Goal: Register for event/course

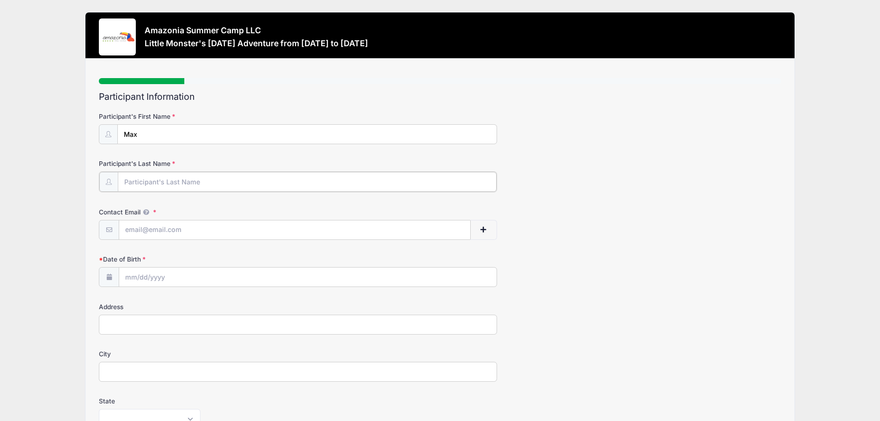
click at [236, 177] on input "Participant's Last Name" at bounding box center [307, 182] width 379 height 20
type input "Ferro"
type input "[EMAIL_ADDRESS][DOMAIN_NAME]"
type input "[STREET_ADDRESS][DEMOGRAPHIC_DATA]"
type input "[PERSON_NAME]"
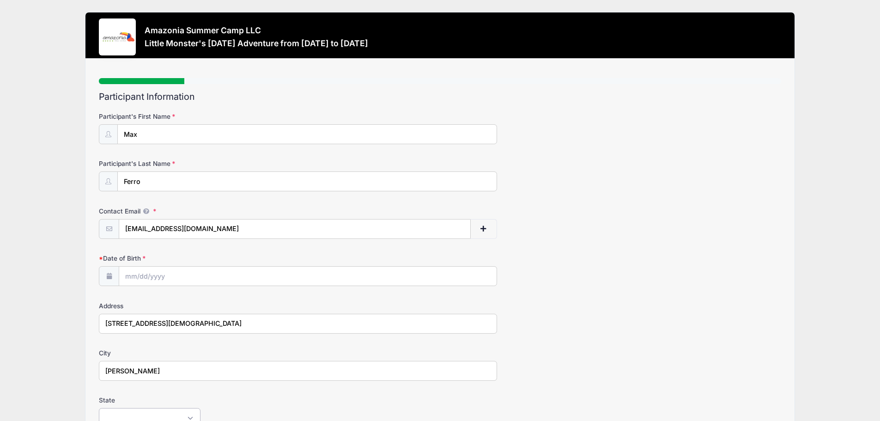
select select "NY"
type input "14580"
click at [615, 228] on div "Contact Email [EMAIL_ADDRESS][DOMAIN_NAME]" at bounding box center [440, 222] width 682 height 32
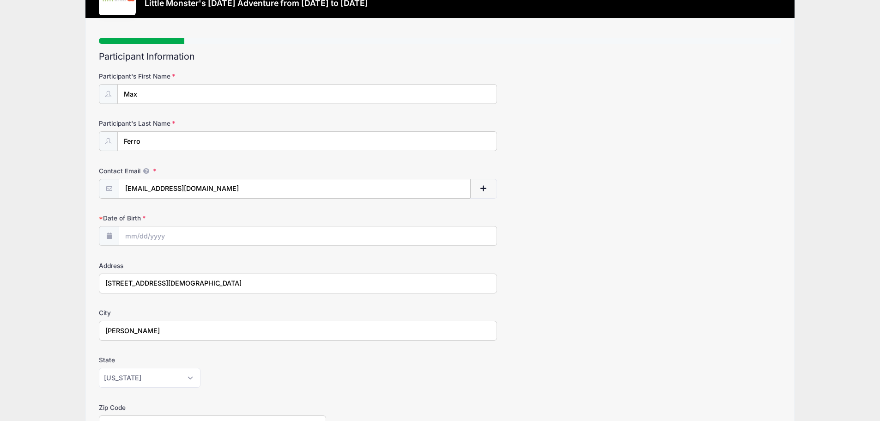
scroll to position [92, 0]
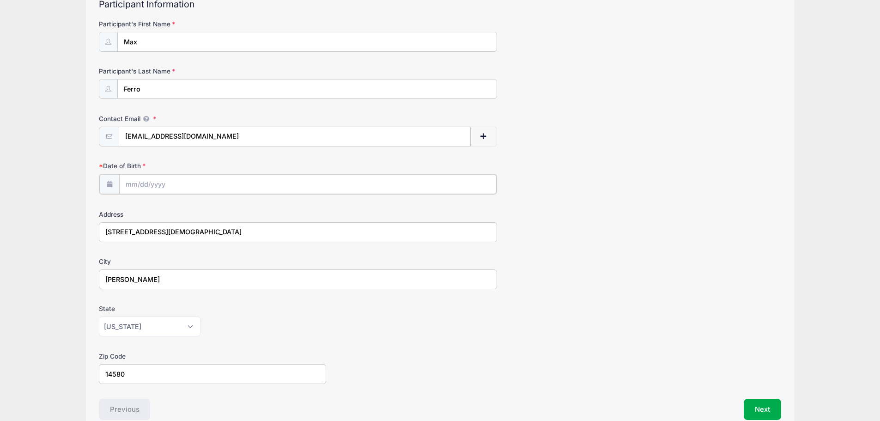
click at [191, 183] on input "Date of Birth" at bounding box center [307, 184] width 377 height 20
click at [206, 212] on input "2025" at bounding box center [206, 208] width 30 height 14
click at [217, 212] on span at bounding box center [217, 211] width 6 height 7
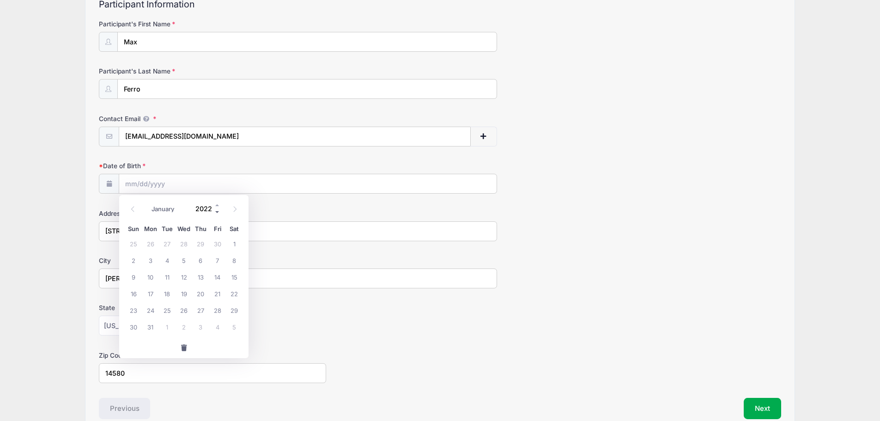
click at [217, 212] on span at bounding box center [217, 211] width 6 height 7
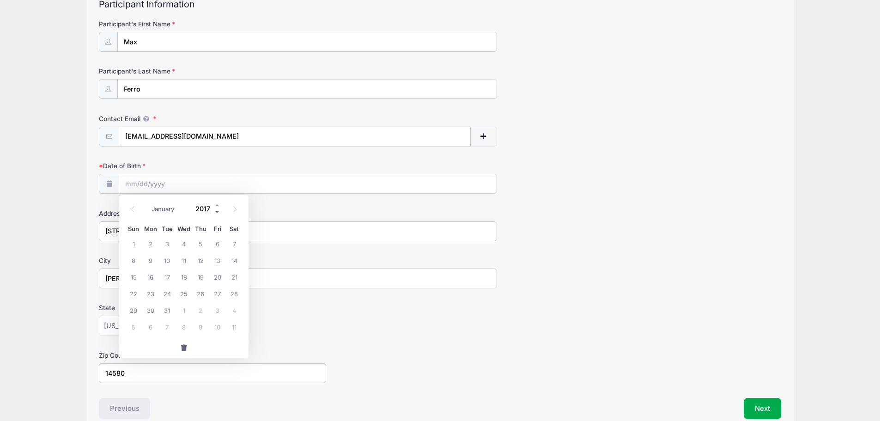
click at [217, 212] on span at bounding box center [217, 211] width 6 height 7
click at [215, 205] on span at bounding box center [217, 204] width 6 height 7
type input "2017"
click at [133, 207] on icon at bounding box center [133, 209] width 6 height 6
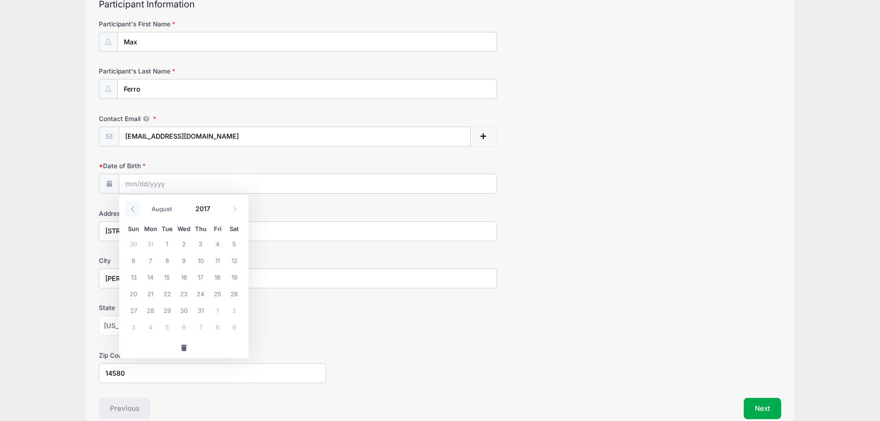
click at [133, 207] on icon at bounding box center [133, 209] width 6 height 6
select select "6"
click at [201, 260] on span "6" at bounding box center [200, 260] width 17 height 17
type input "[DATE]"
click at [397, 329] on div "[US_STATE] [US_STATE] [US_STATE] [US_STATE] [US_STATE] Armed Forces Africa Arme…" at bounding box center [298, 326] width 398 height 20
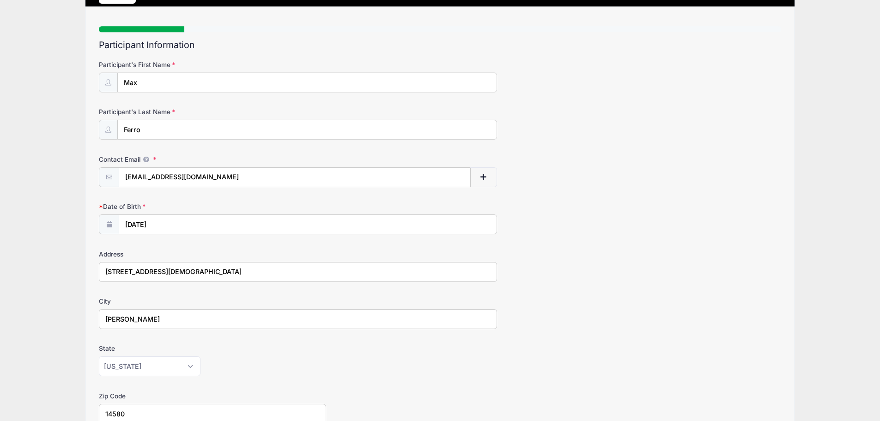
scroll to position [140, 0]
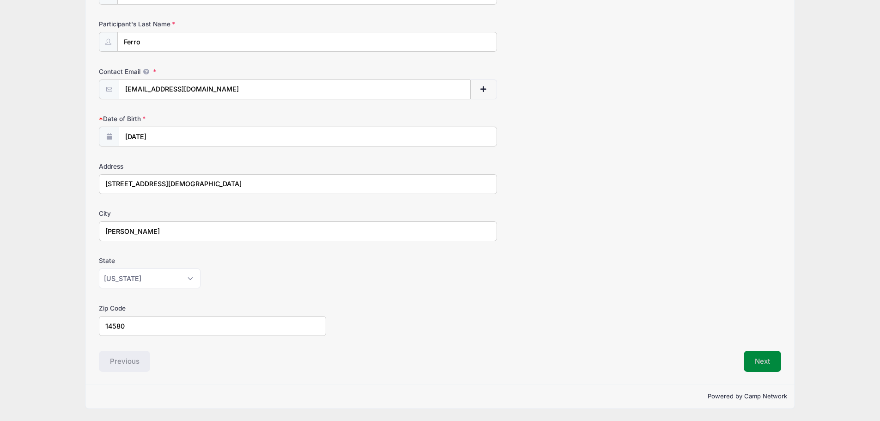
click at [760, 359] on button "Next" at bounding box center [762, 361] width 37 height 21
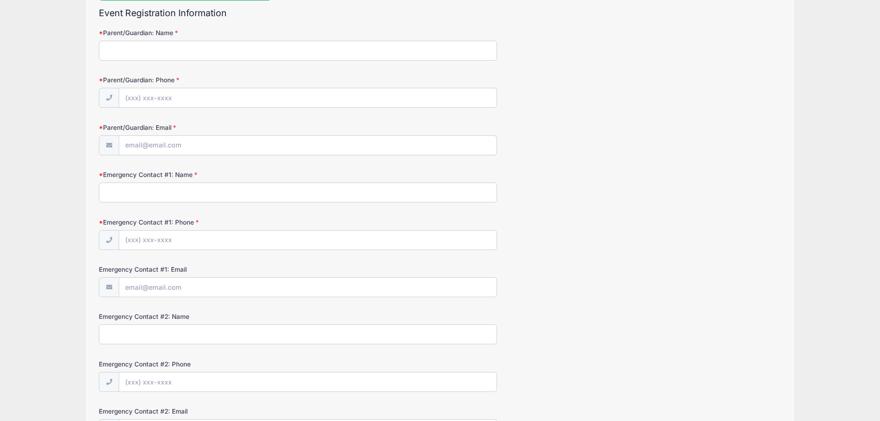
scroll to position [0, 0]
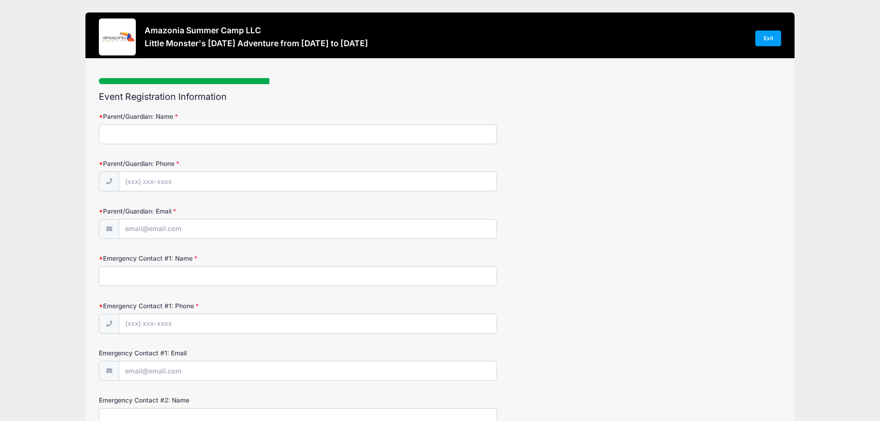
click at [278, 134] on input "Parent/Guardian: Name" at bounding box center [298, 134] width 398 height 20
type input "[PERSON_NAME]"
type input "[PHONE_NUMBER]"
type input "[EMAIL_ADDRESS][DOMAIN_NAME]"
type input "Mom"
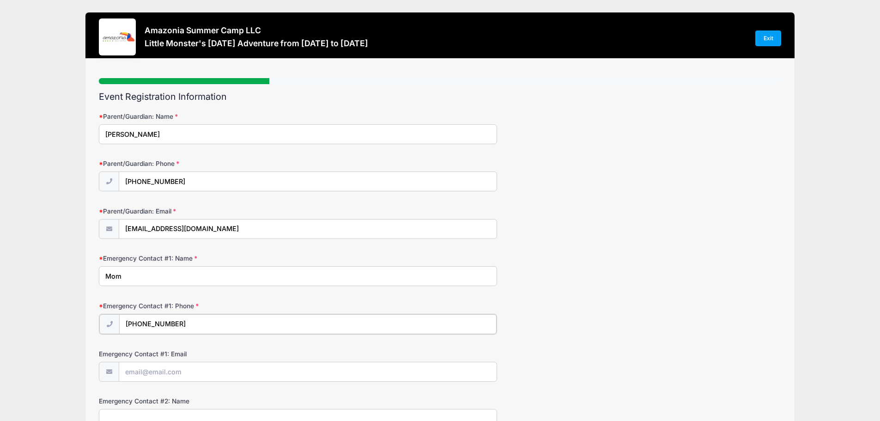
type input "[PHONE_NUMBER]"
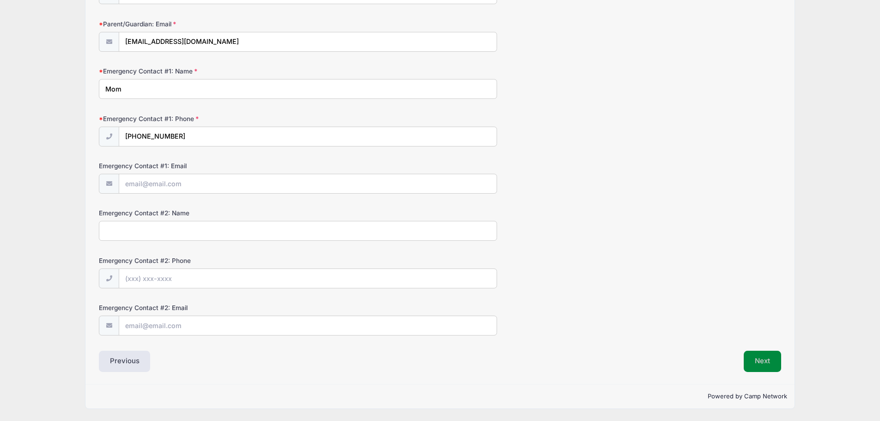
click at [766, 362] on button "Next" at bounding box center [762, 361] width 37 height 21
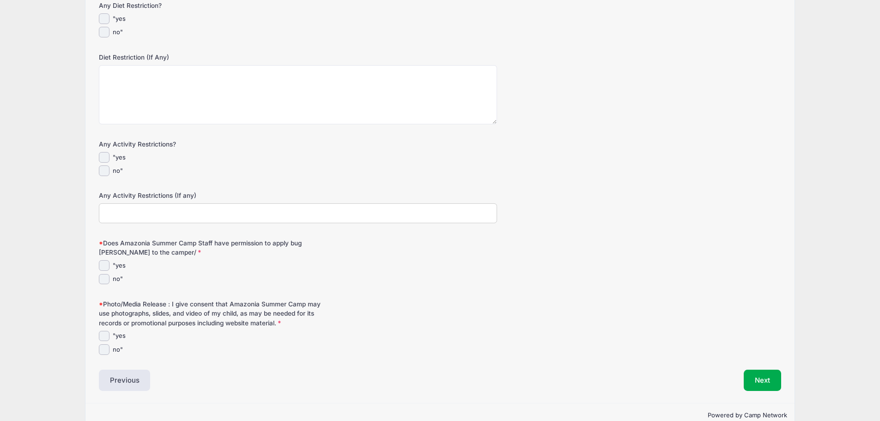
scroll to position [303, 0]
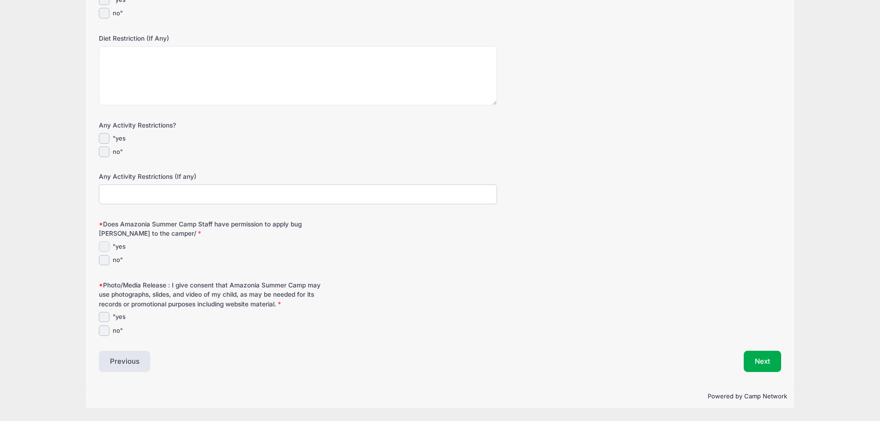
click at [106, 246] on input ""yes" at bounding box center [104, 246] width 11 height 11
checkbox input "true"
click at [101, 319] on input ""yes" at bounding box center [104, 317] width 11 height 11
checkbox input "true"
click at [750, 361] on button "Next" at bounding box center [762, 361] width 37 height 21
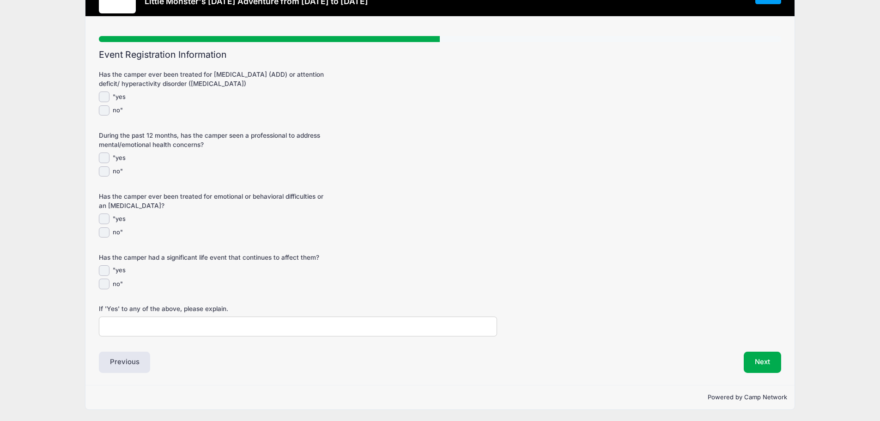
scroll to position [43, 0]
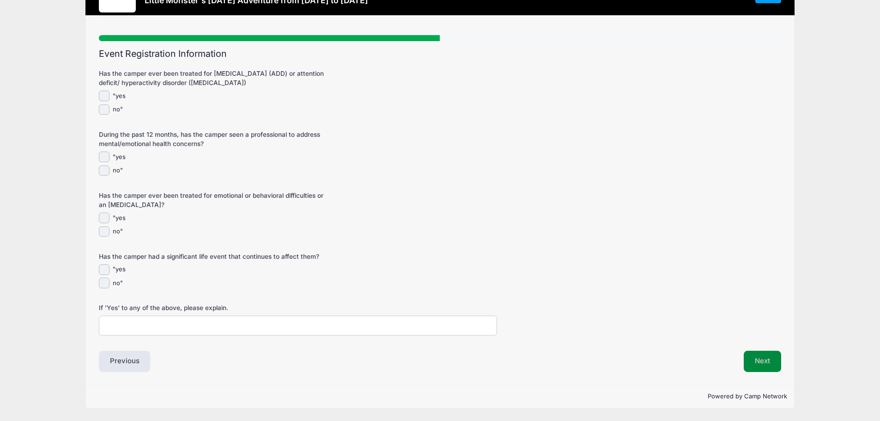
click at [765, 367] on button "Next" at bounding box center [762, 361] width 37 height 21
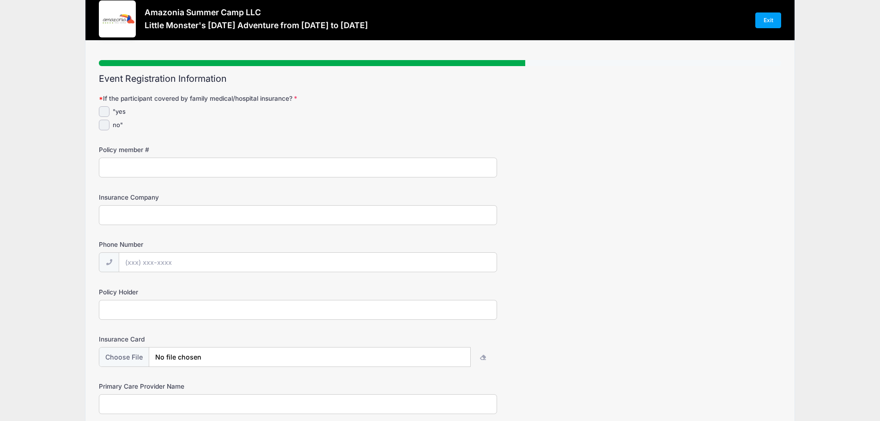
scroll to position [0, 0]
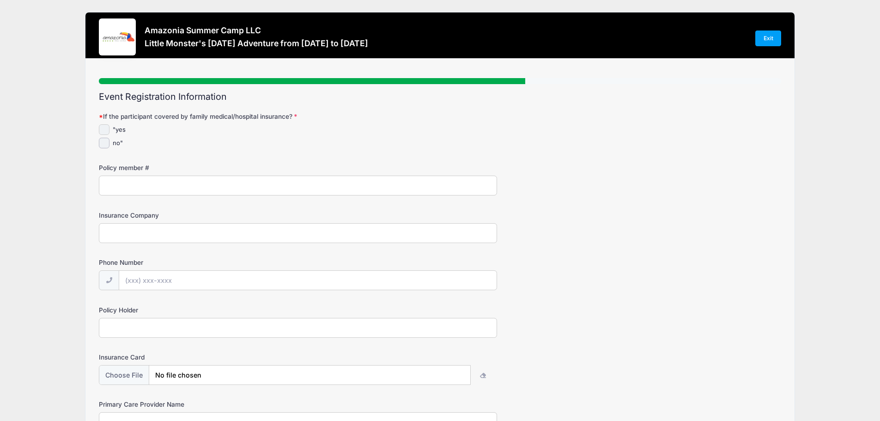
click at [105, 128] on input ""yes" at bounding box center [104, 129] width 11 height 11
checkbox input "true"
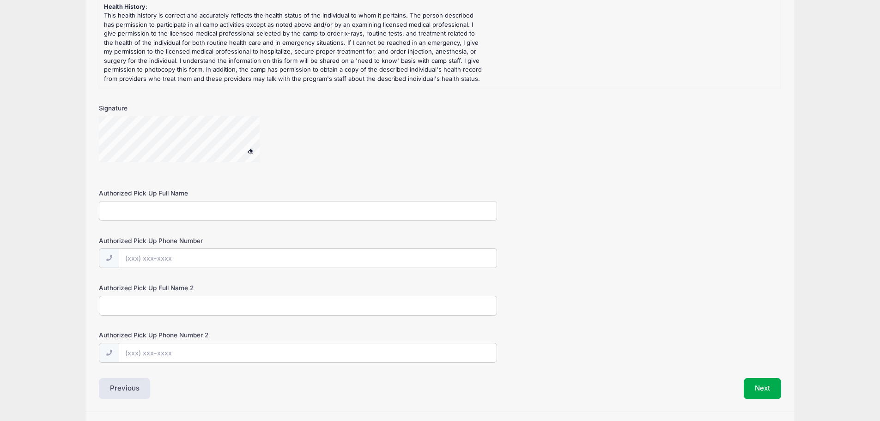
scroll to position [667, 0]
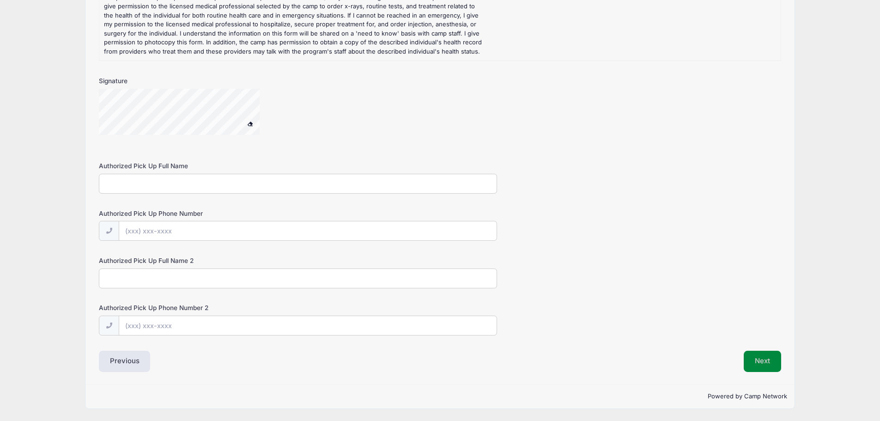
click at [766, 363] on button "Next" at bounding box center [762, 361] width 37 height 21
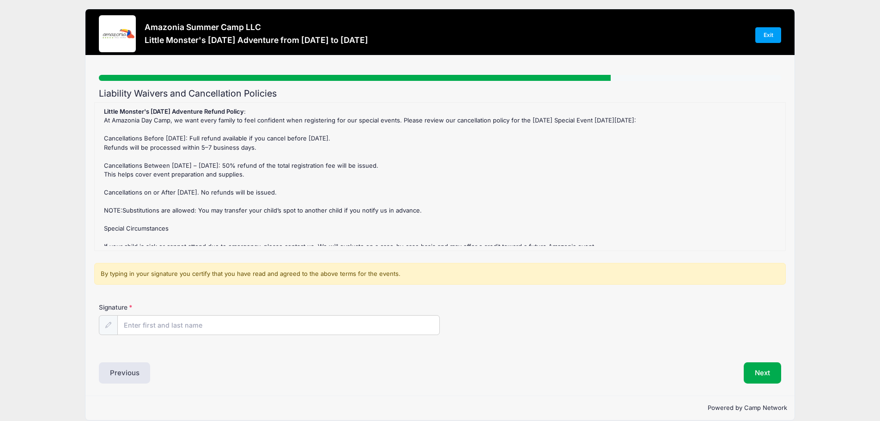
scroll to position [0, 0]
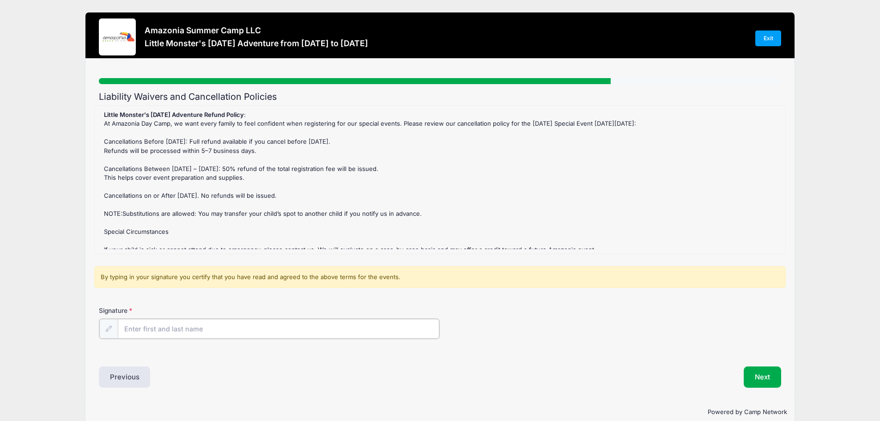
click at [211, 329] on input "Signature" at bounding box center [279, 329] width 322 height 20
type input "[PERSON_NAME]"
click at [759, 374] on button "Next" at bounding box center [762, 375] width 37 height 21
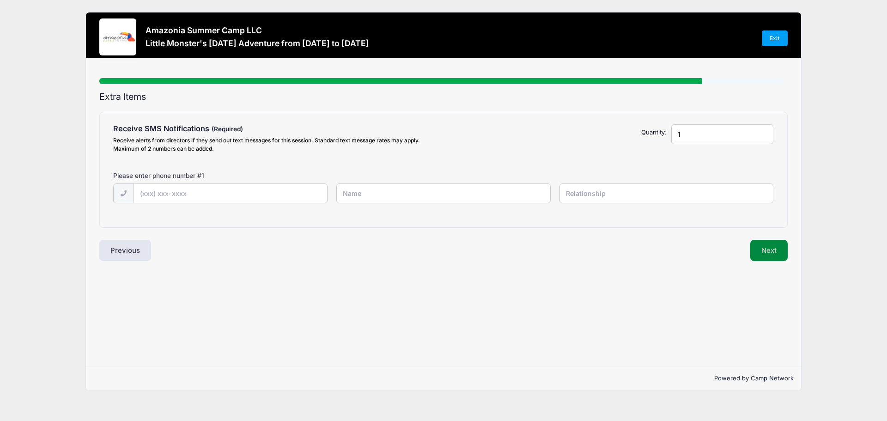
click at [765, 250] on button "Next" at bounding box center [768, 250] width 37 height 21
click at [168, 193] on input "text" at bounding box center [230, 194] width 193 height 20
type input "[PHONE_NUMBER]"
click at [774, 253] on button "Next" at bounding box center [768, 250] width 37 height 21
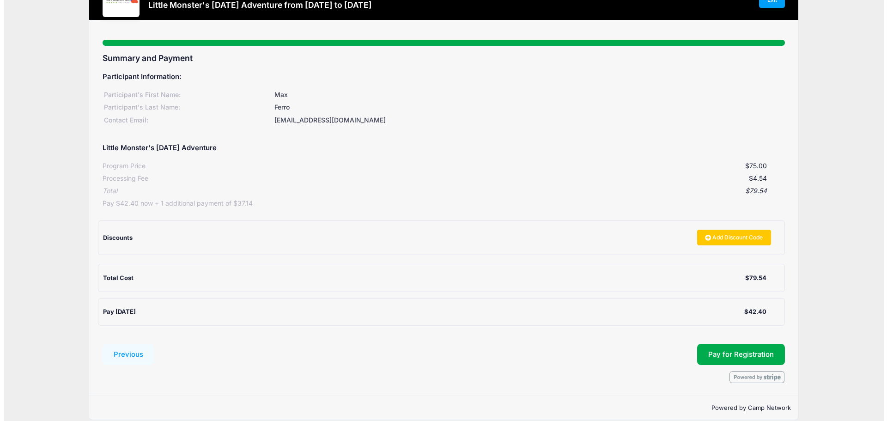
scroll to position [46, 0]
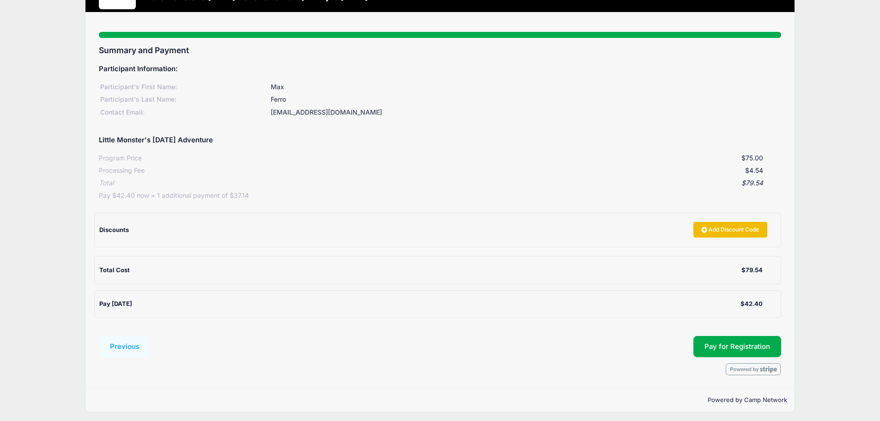
click at [707, 229] on link "Add Discount Code" at bounding box center [730, 230] width 74 height 16
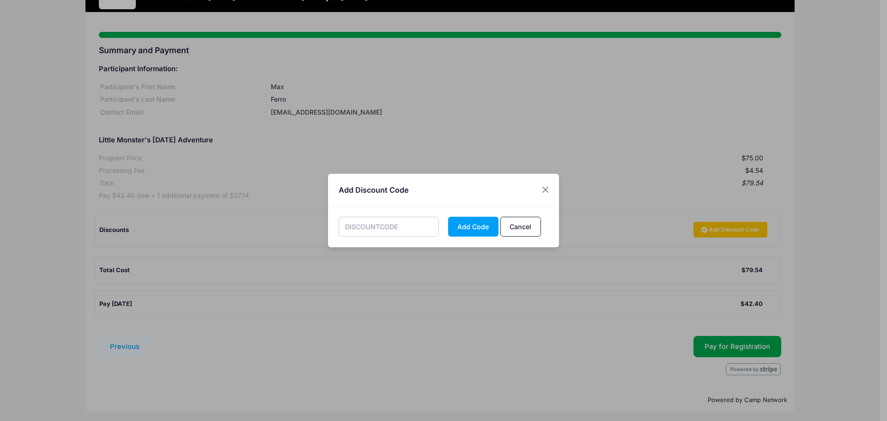
click at [402, 231] on input "text" at bounding box center [389, 227] width 101 height 20
paste input "MPYR32"
type input "MPYR32"
click at [475, 226] on button "Add Code" at bounding box center [473, 227] width 50 height 20
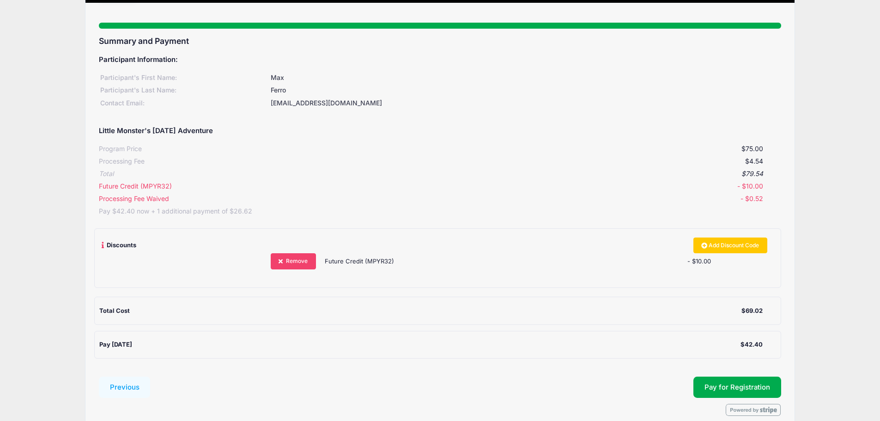
scroll to position [53, 0]
